Goal: Check status: Check status

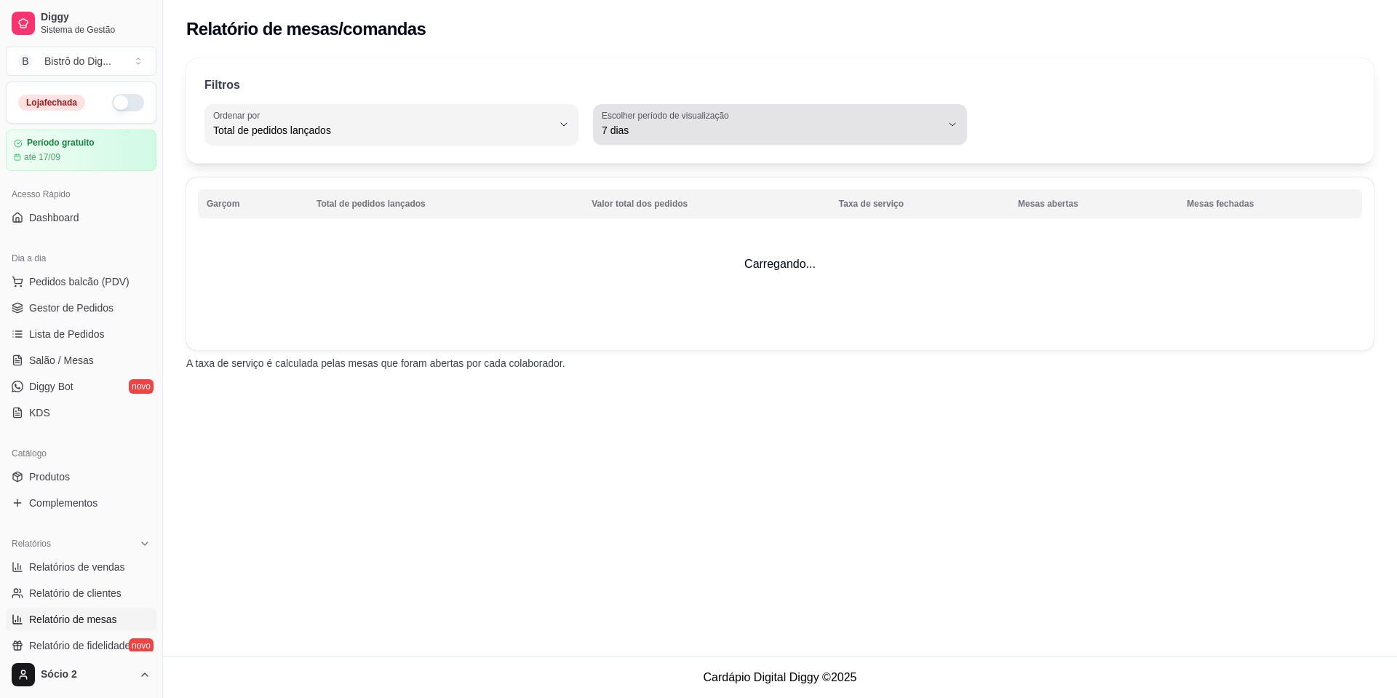
select select "TOTAL_OF_ORDERS"
select select "7"
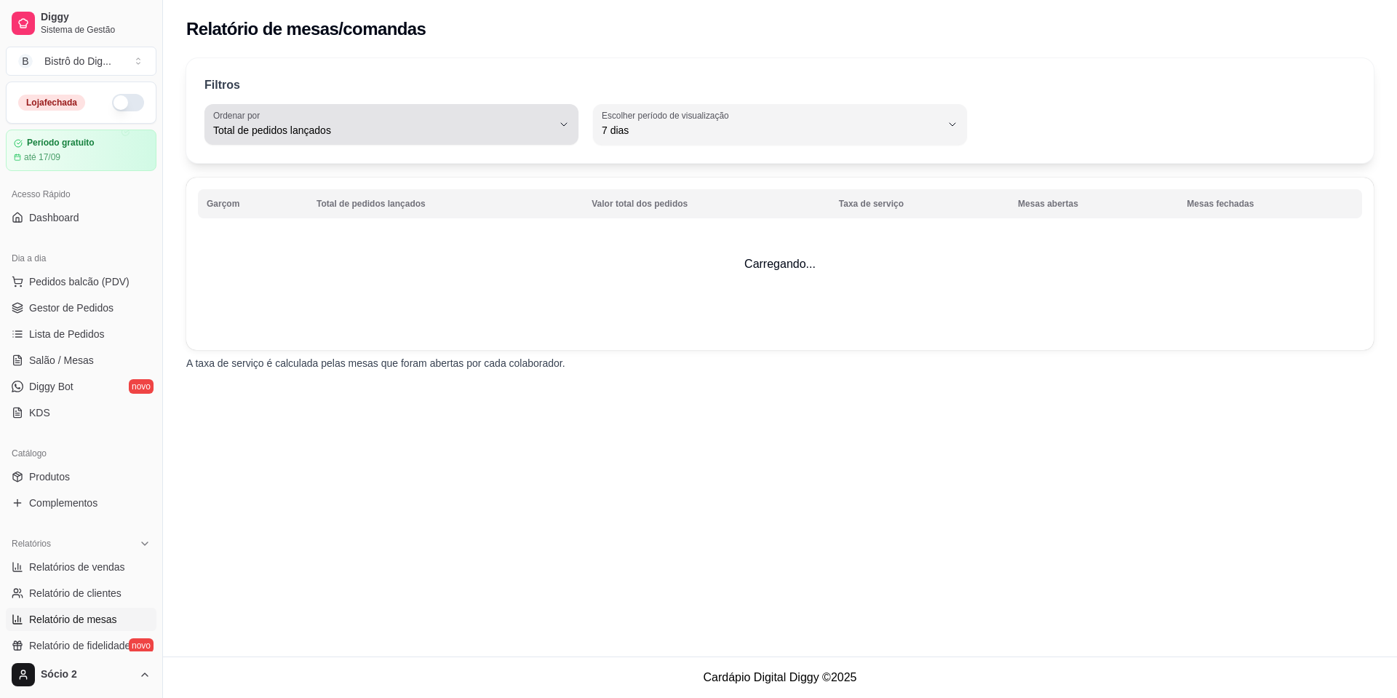
click at [418, 127] on span "Total de pedidos lançados" at bounding box center [382, 130] width 339 height 15
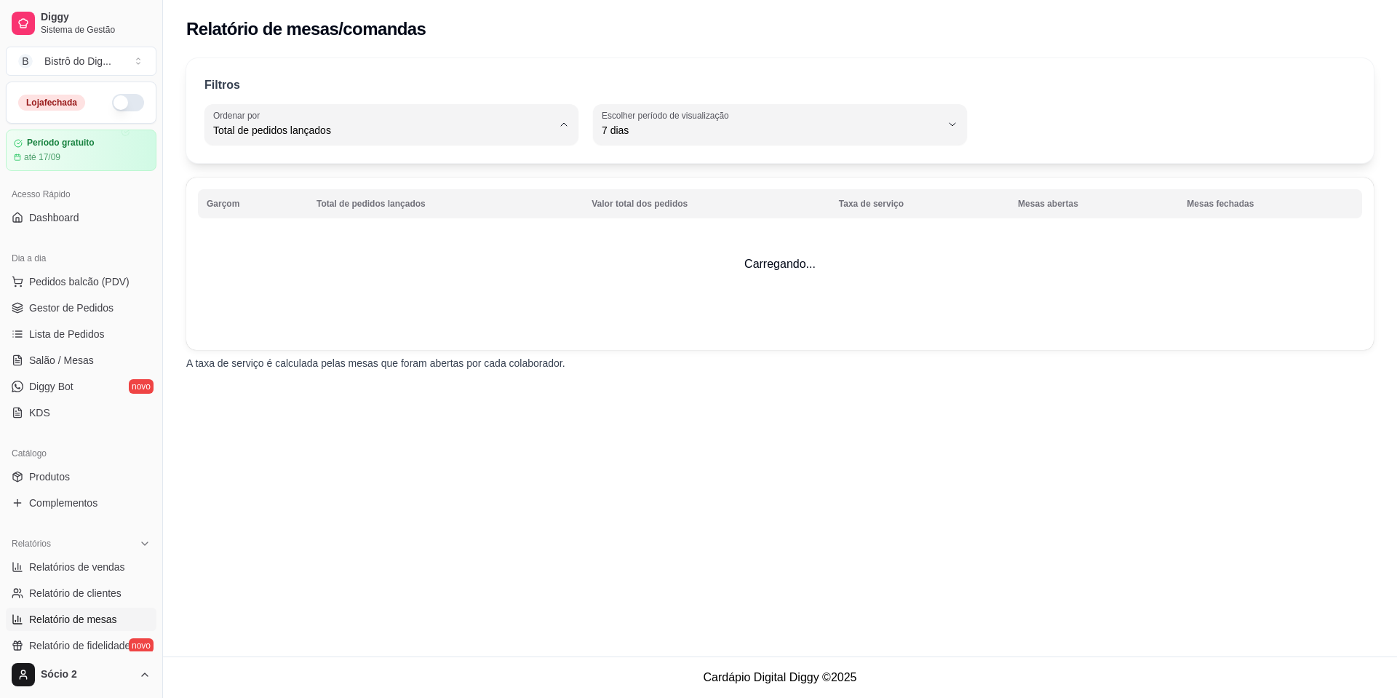
click at [768, 290] on td "Carregando..." at bounding box center [780, 264] width 1188 height 172
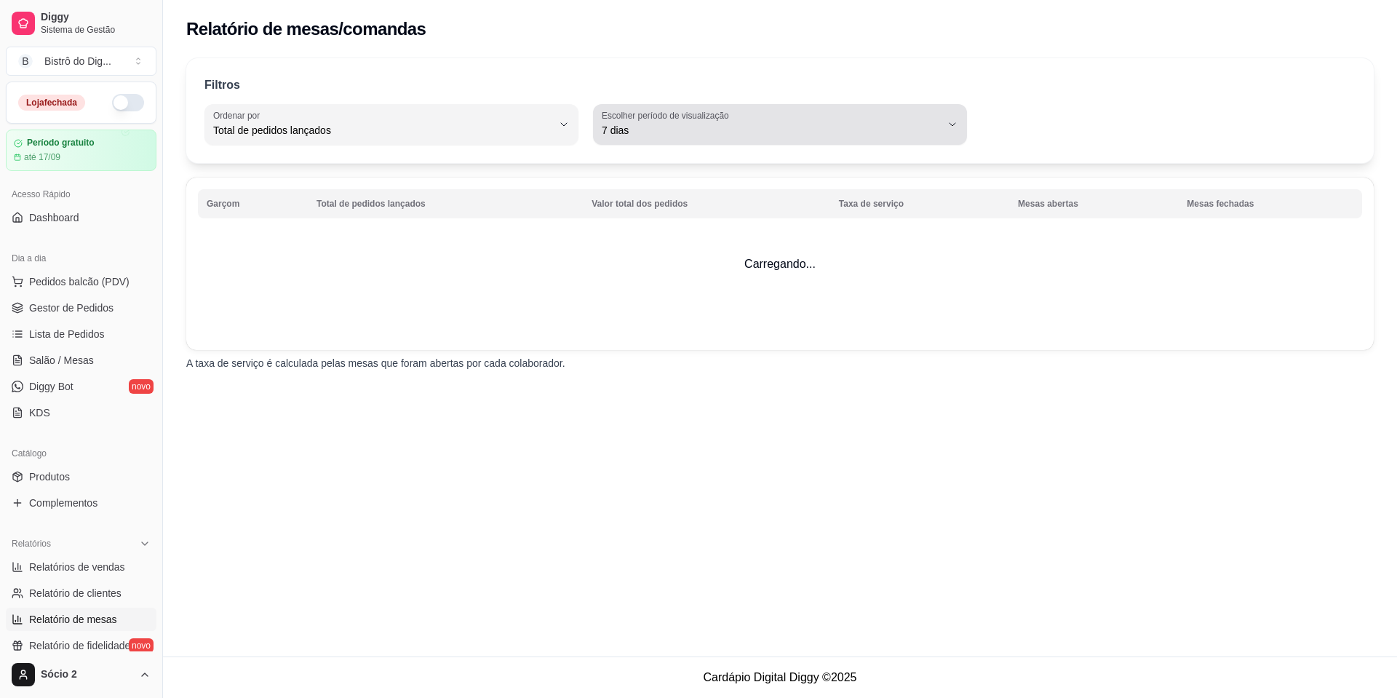
click at [662, 132] on span "7 dias" at bounding box center [771, 130] width 339 height 15
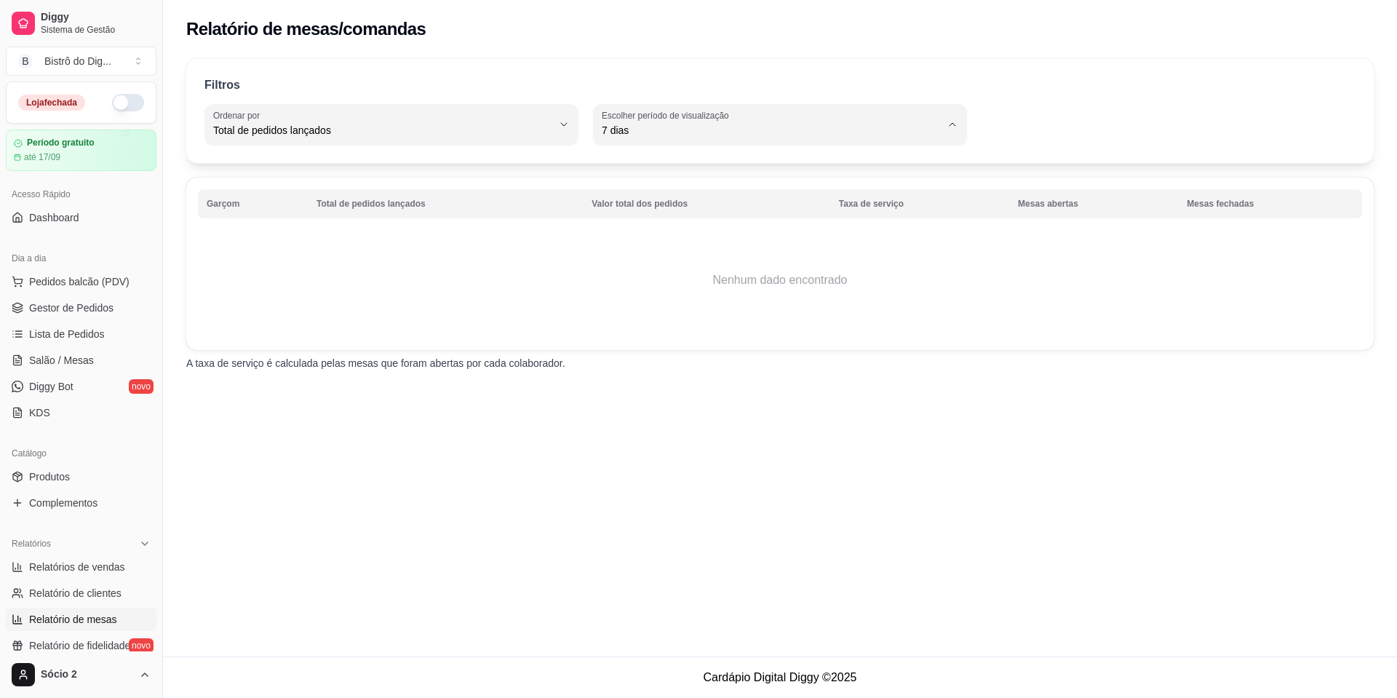
click at [645, 170] on span "Hoje" at bounding box center [773, 165] width 323 height 14
type input "0"
select select "0"
drag, startPoint x: 437, startPoint y: 386, endPoint x: 581, endPoint y: 370, distance: 145.0
click at [440, 386] on div "Filtros TOTAL_OF_ORDERS Ordenar por Total de pedidos lançados Valor total dos p…" at bounding box center [780, 218] width 1234 height 338
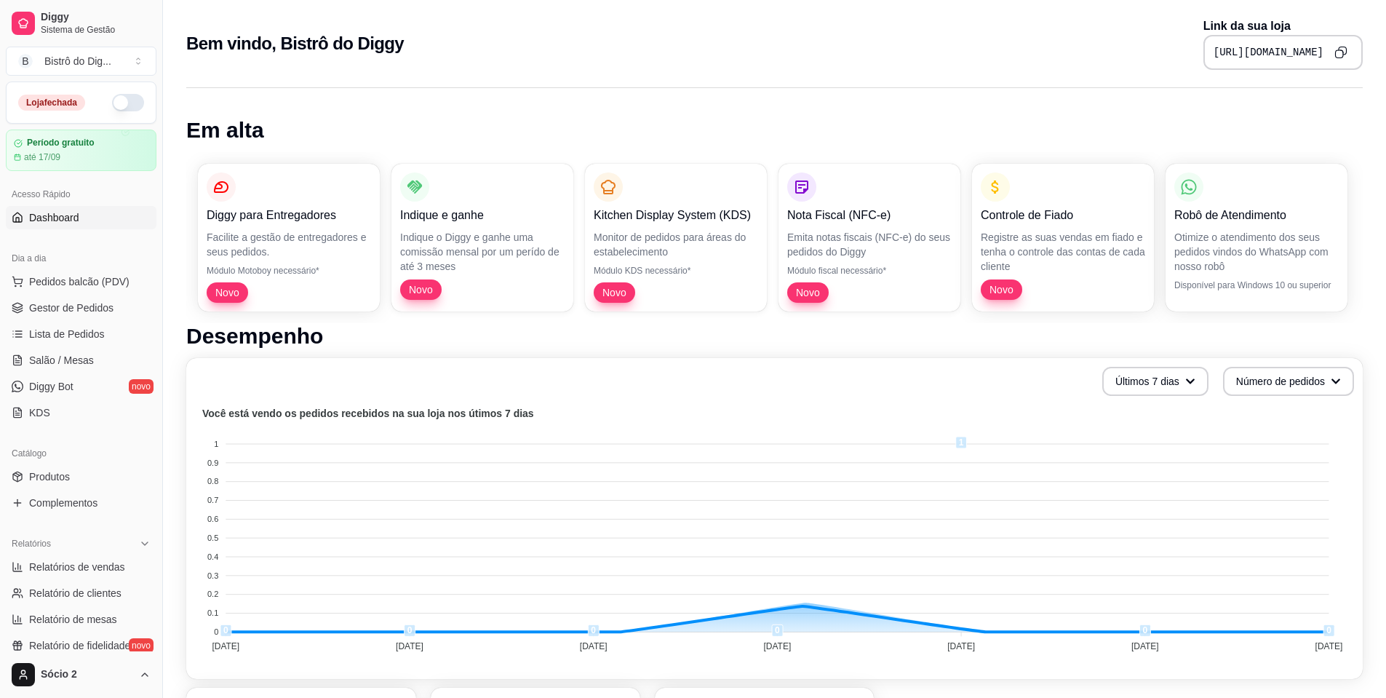
select select "TOTAL_OF_ORDERS"
select select "7"
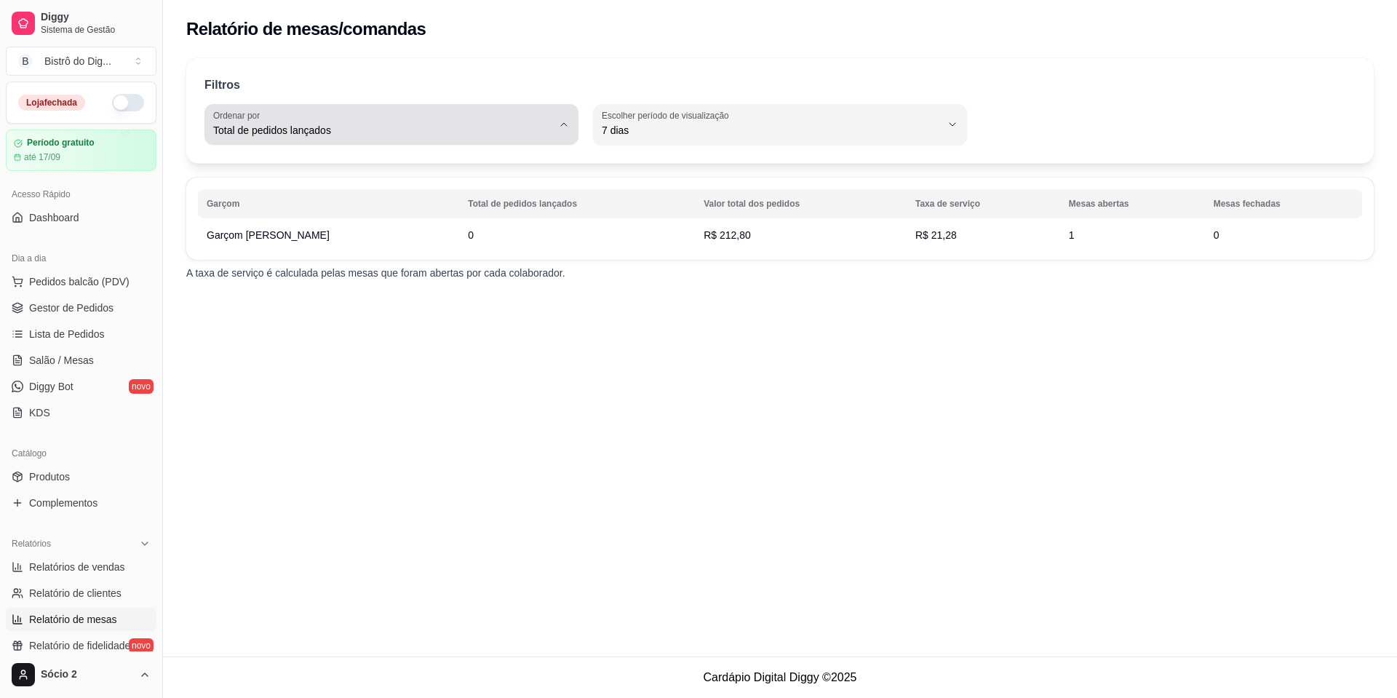
click at [330, 119] on div "Total de pedidos lançados" at bounding box center [382, 124] width 339 height 29
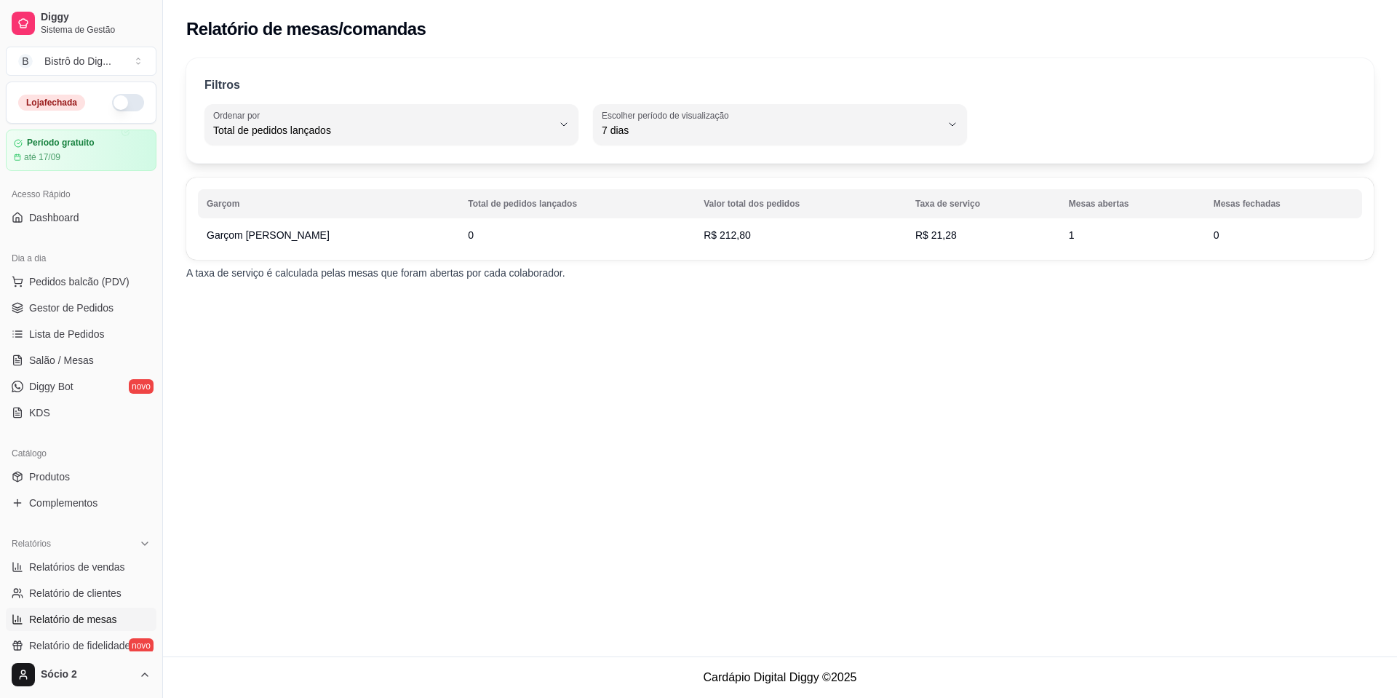
click at [348, 335] on div "Relatório de mesas/comandas Filtros TOTAL_OF_ORDERS Ordenar por Total de pedido…" at bounding box center [780, 328] width 1234 height 656
